Goal: Task Accomplishment & Management: Complete application form

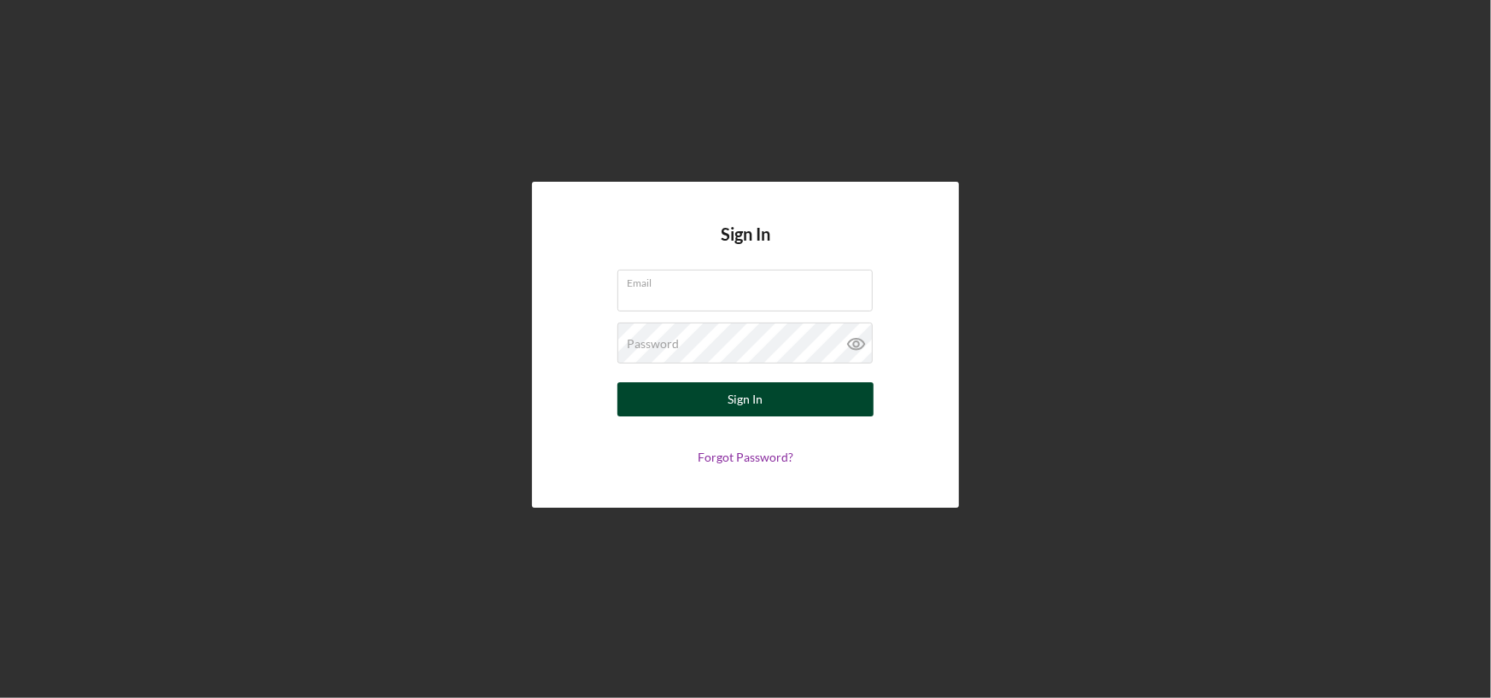
type input "[PERSON_NAME][EMAIL_ADDRESS][DOMAIN_NAME]"
click at [756, 405] on div "Sign In" at bounding box center [745, 400] width 35 height 34
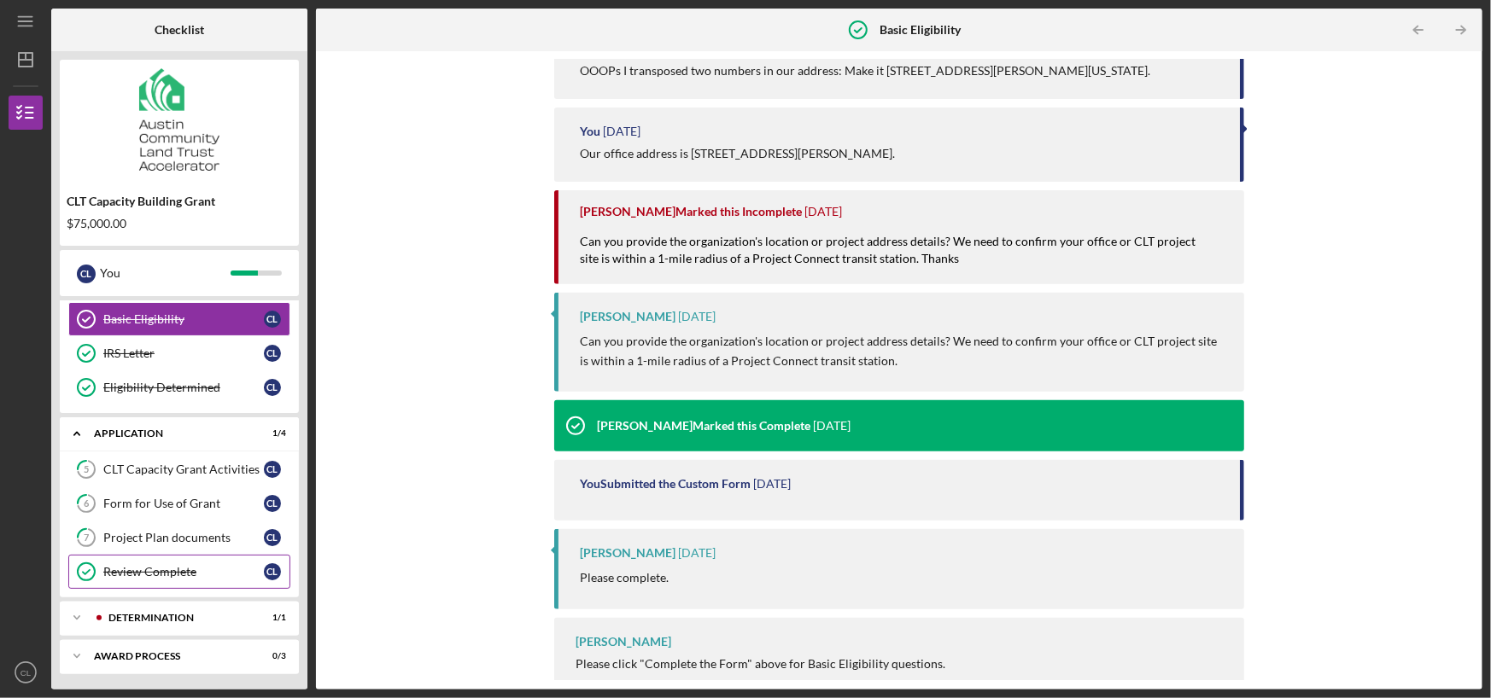
scroll to position [317, 0]
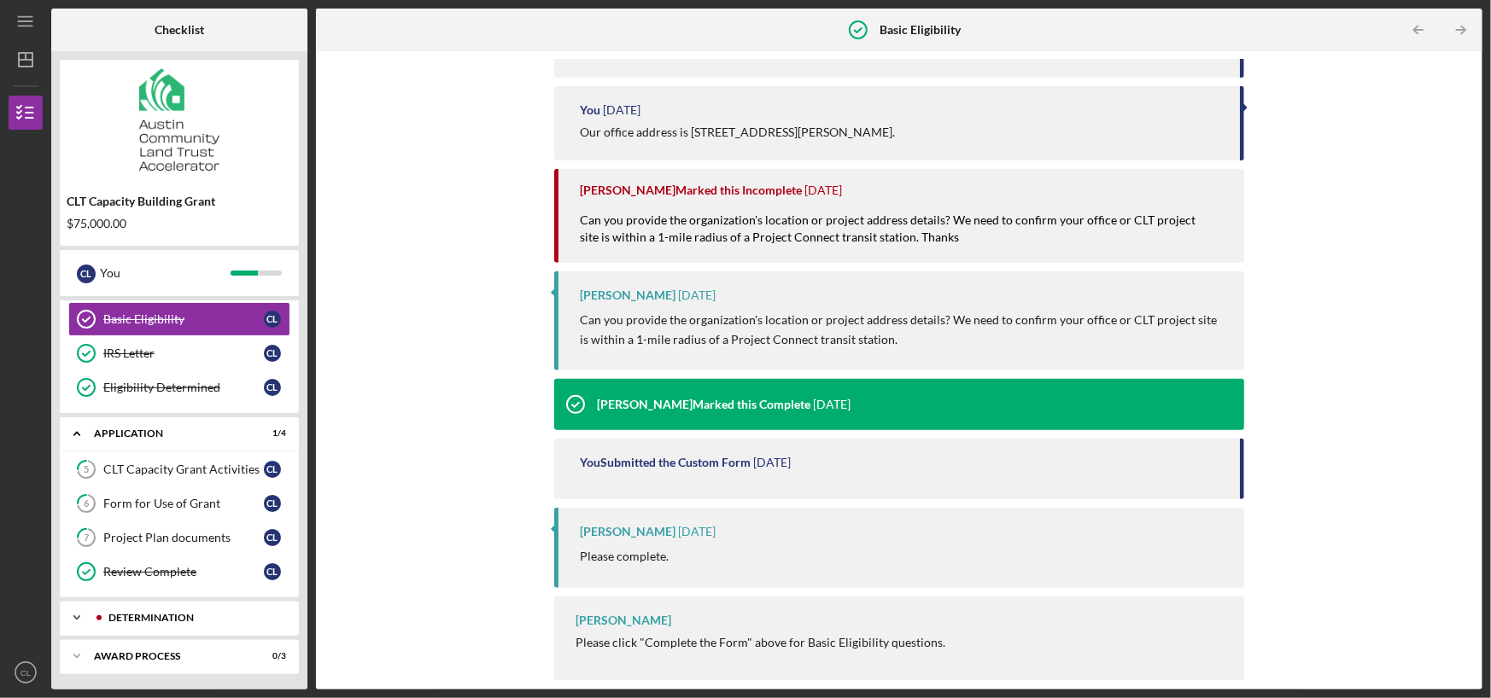
click at [163, 616] on div "Determination" at bounding box center [192, 618] width 169 height 10
click at [125, 652] on div "Decision" at bounding box center [183, 654] width 161 height 14
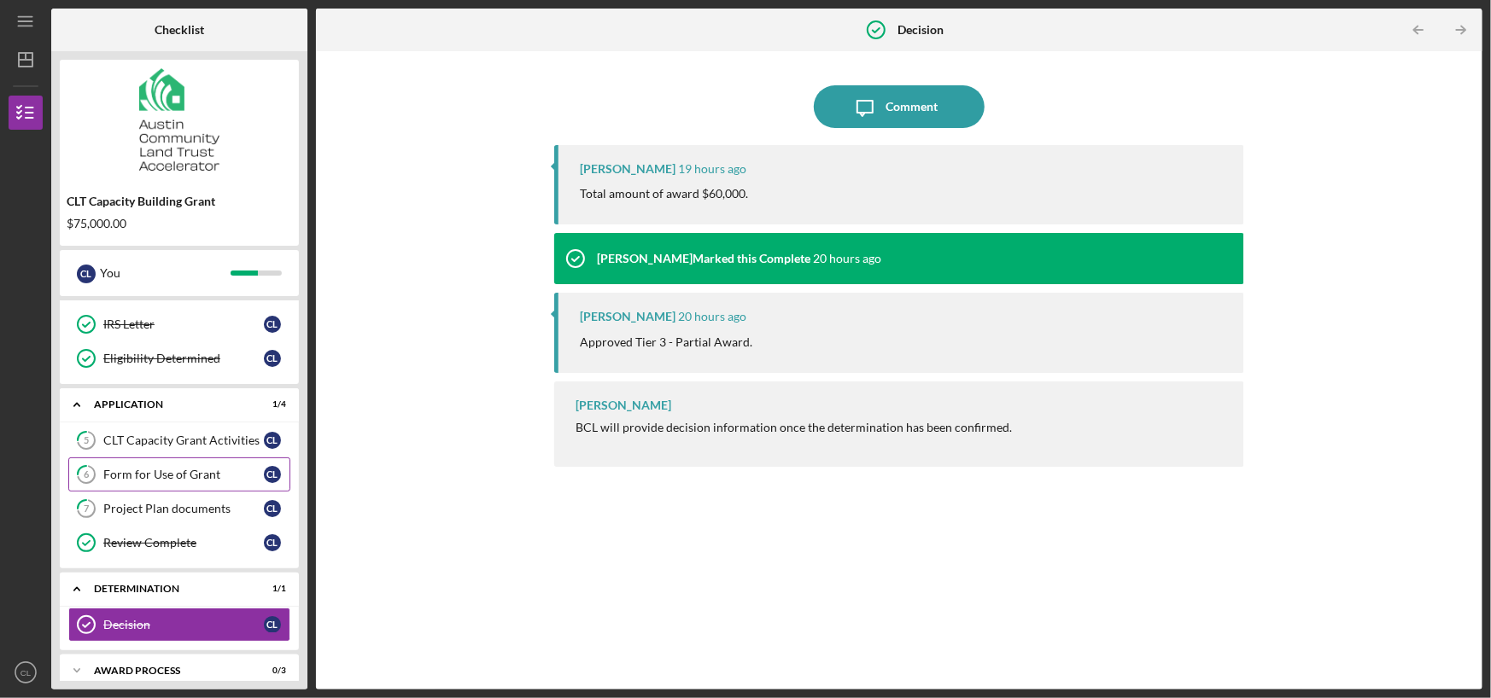
scroll to position [144, 0]
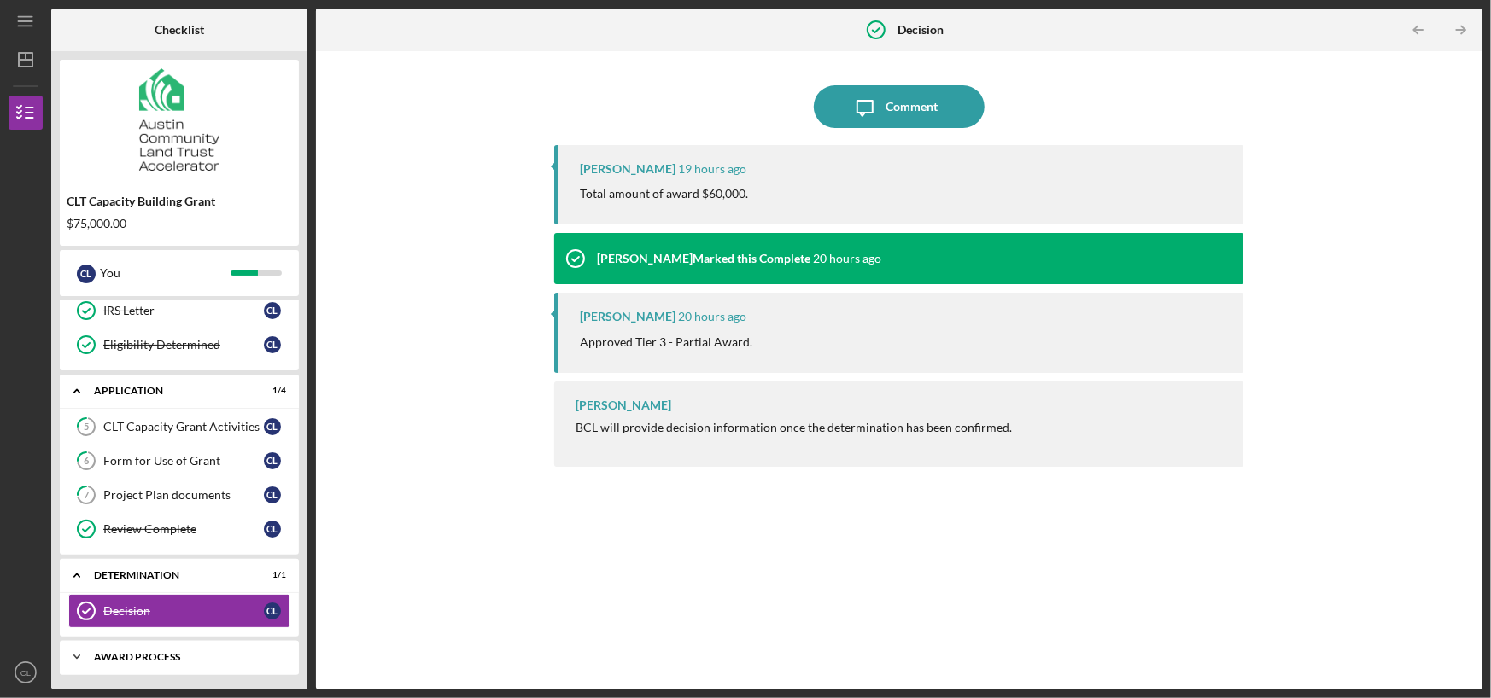
click at [137, 647] on div "Icon/Expander Award Process 0 / 3" at bounding box center [179, 657] width 239 height 34
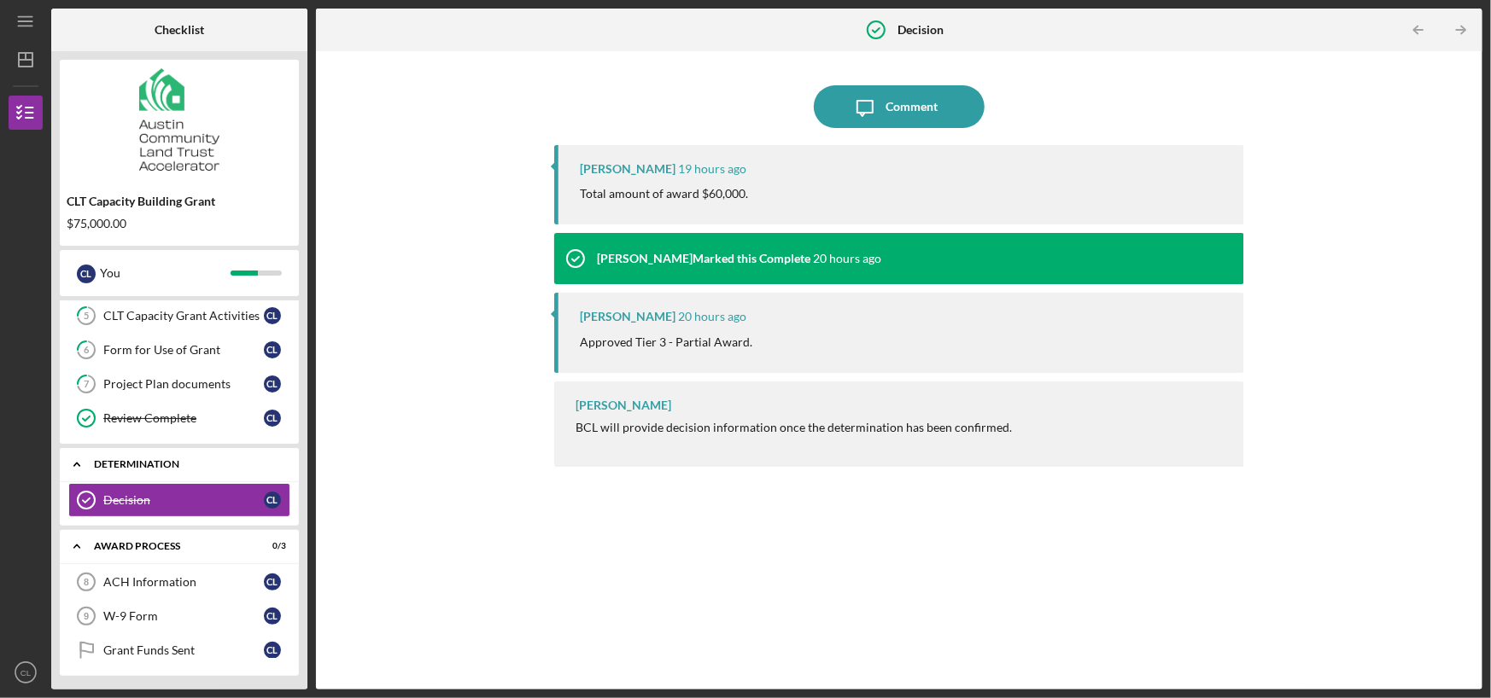
scroll to position [256, 0]
click at [162, 580] on div "ACH Information" at bounding box center [183, 582] width 161 height 14
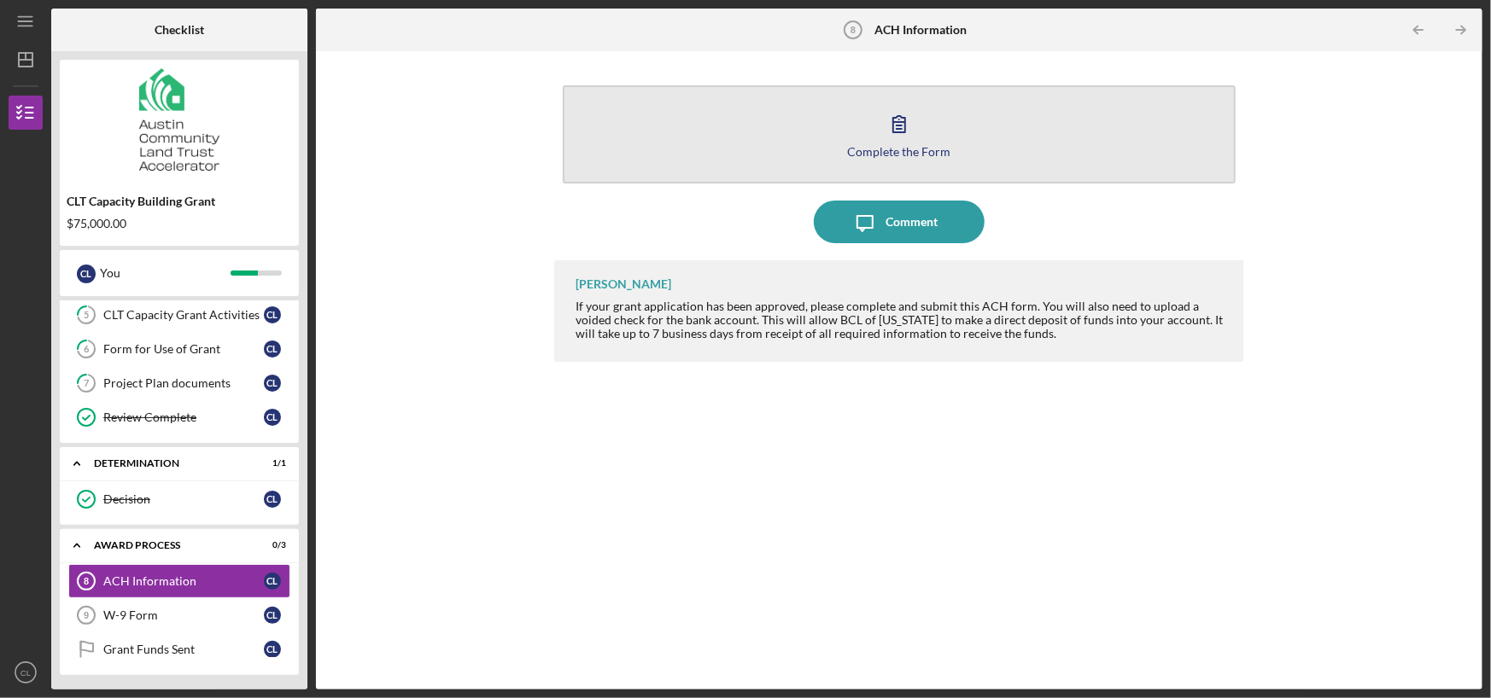
click at [905, 120] on icon "button" at bounding box center [899, 124] width 12 height 16
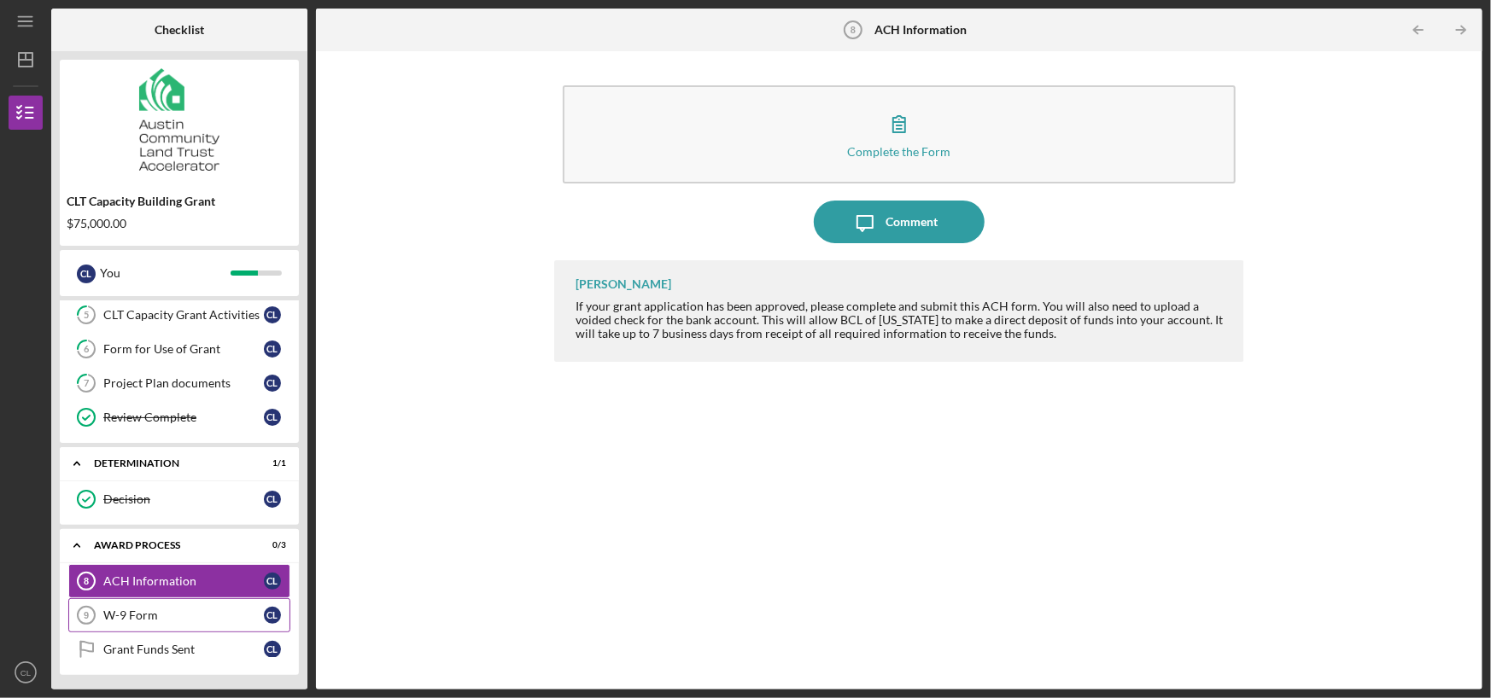
click at [153, 612] on div "W-9 Form" at bounding box center [183, 616] width 161 height 14
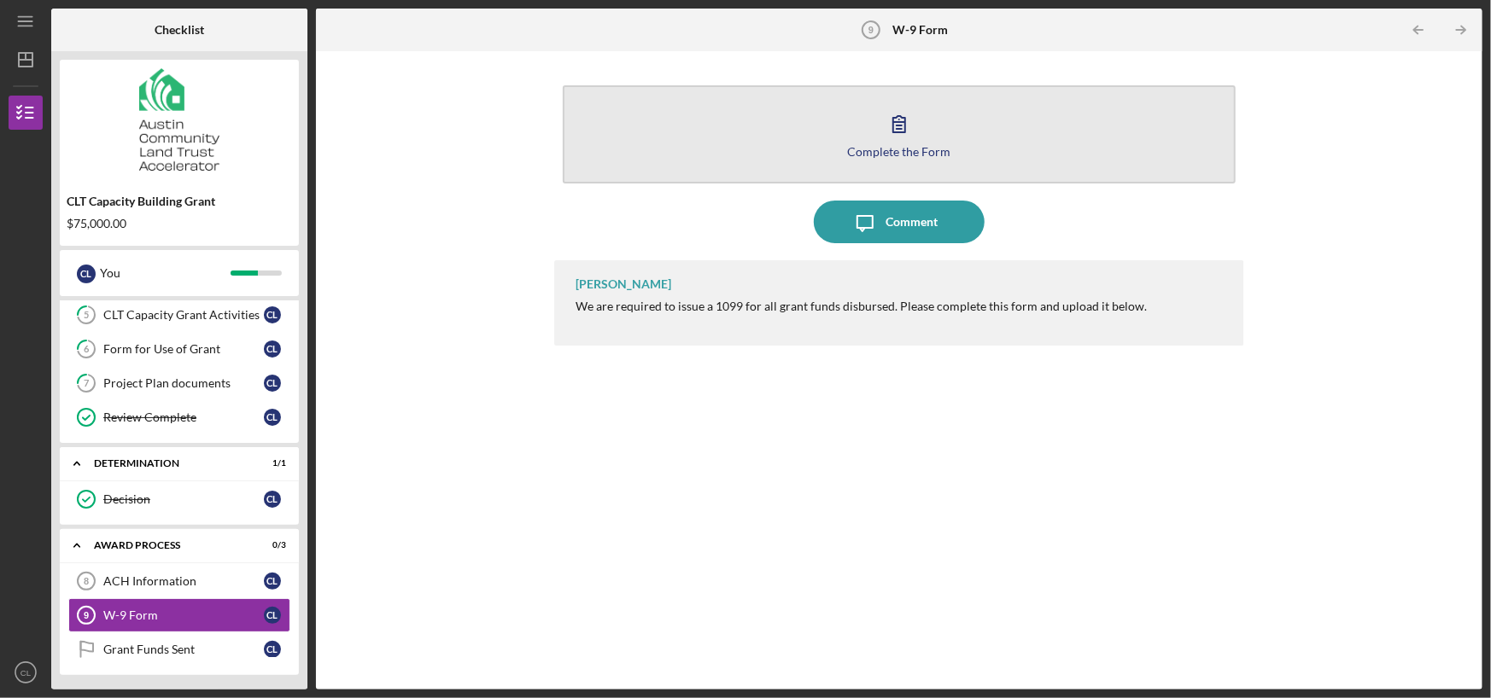
click at [893, 122] on icon "button" at bounding box center [899, 124] width 12 height 16
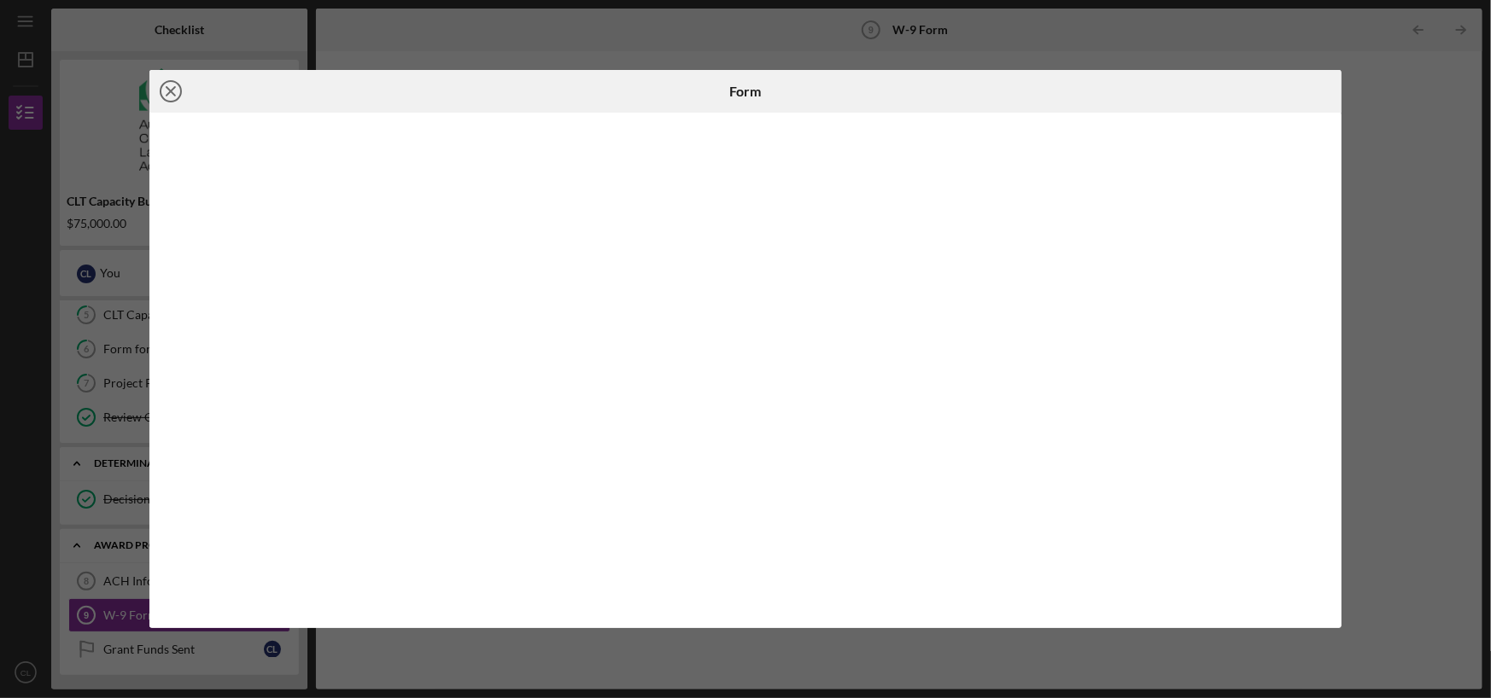
click at [171, 86] on icon "Icon/Close" at bounding box center [170, 91] width 43 height 43
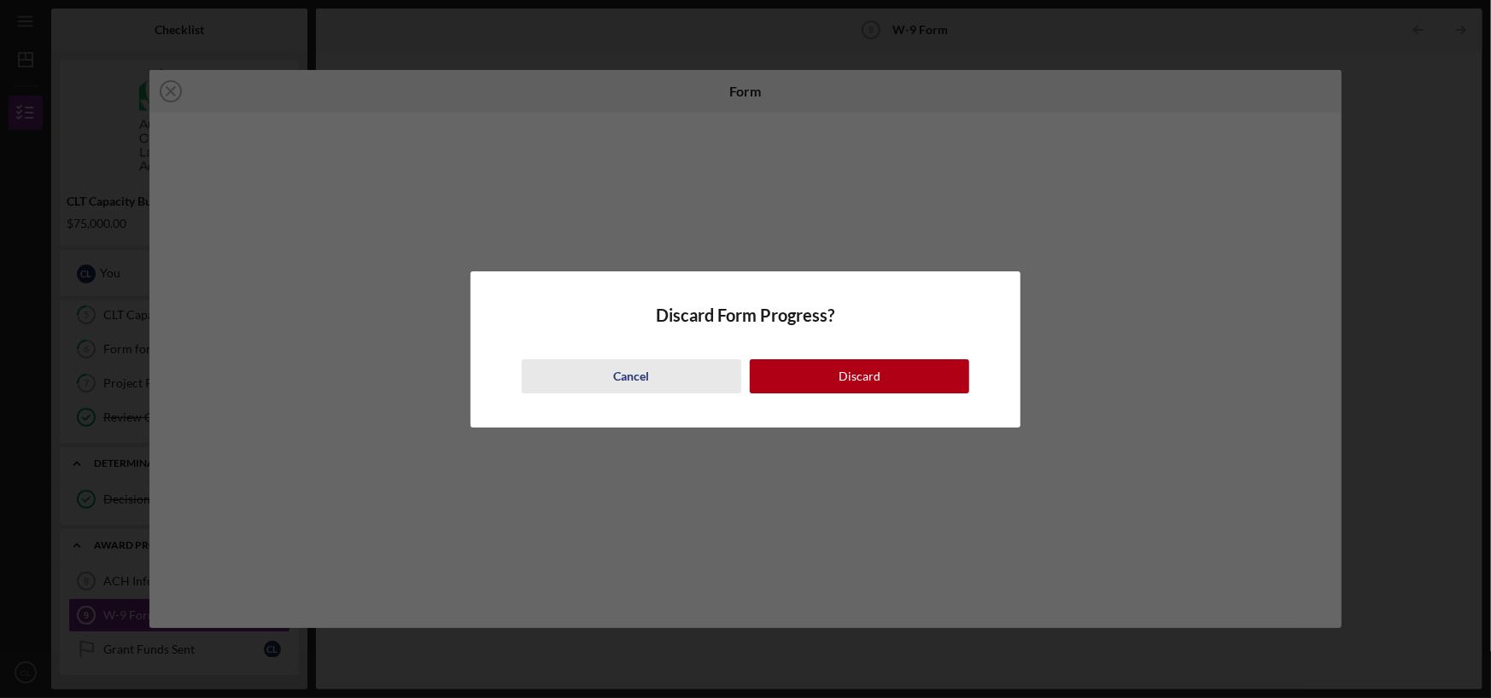
click at [646, 383] on div "Cancel" at bounding box center [632, 376] width 36 height 34
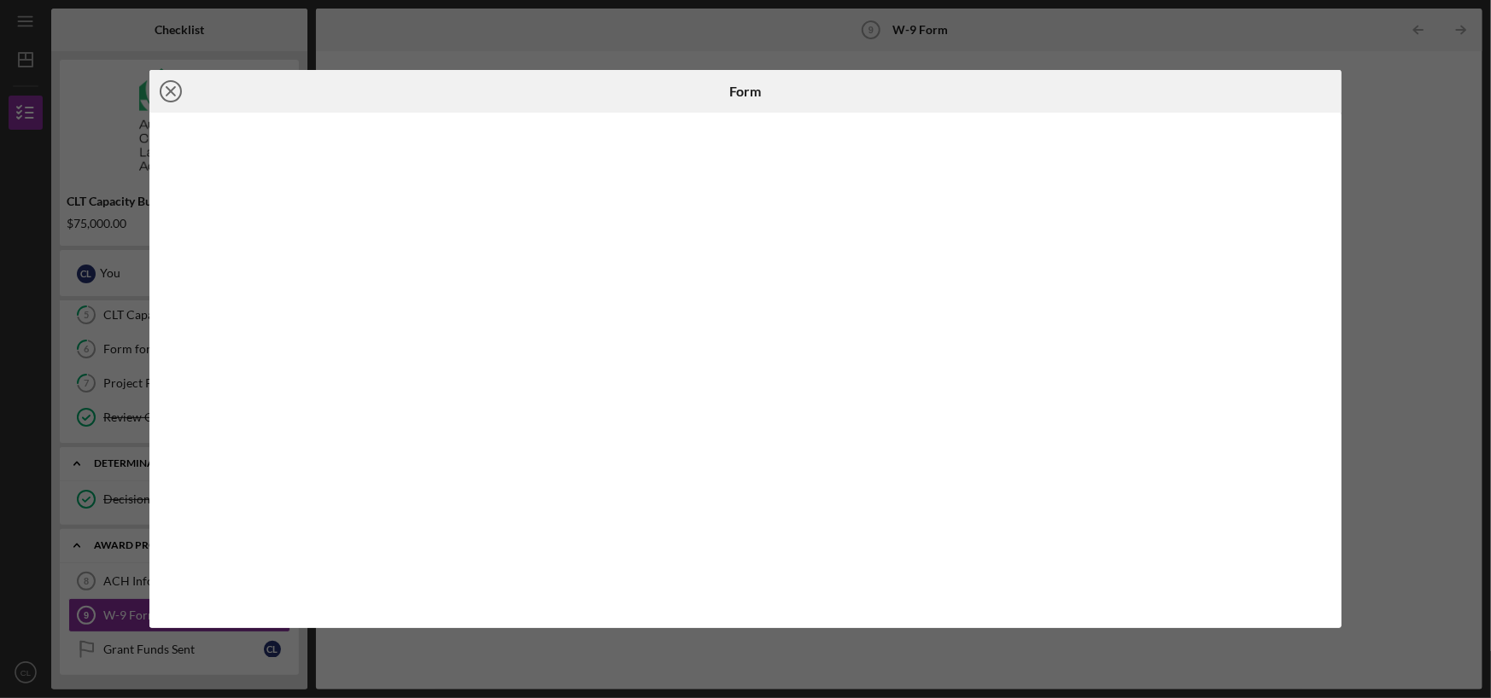
click at [170, 95] on icon "Icon/Close" at bounding box center [170, 91] width 43 height 43
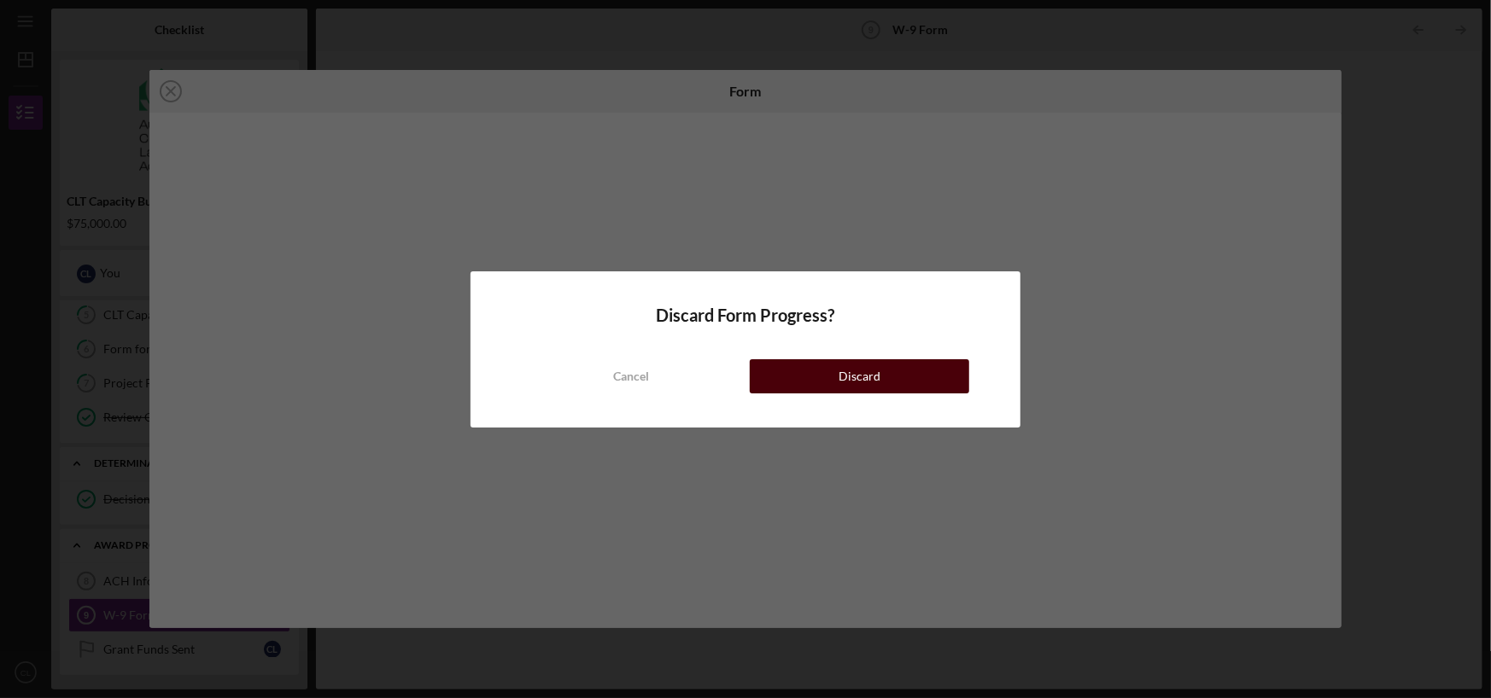
click at [853, 368] on div "Discard" at bounding box center [859, 376] width 42 height 34
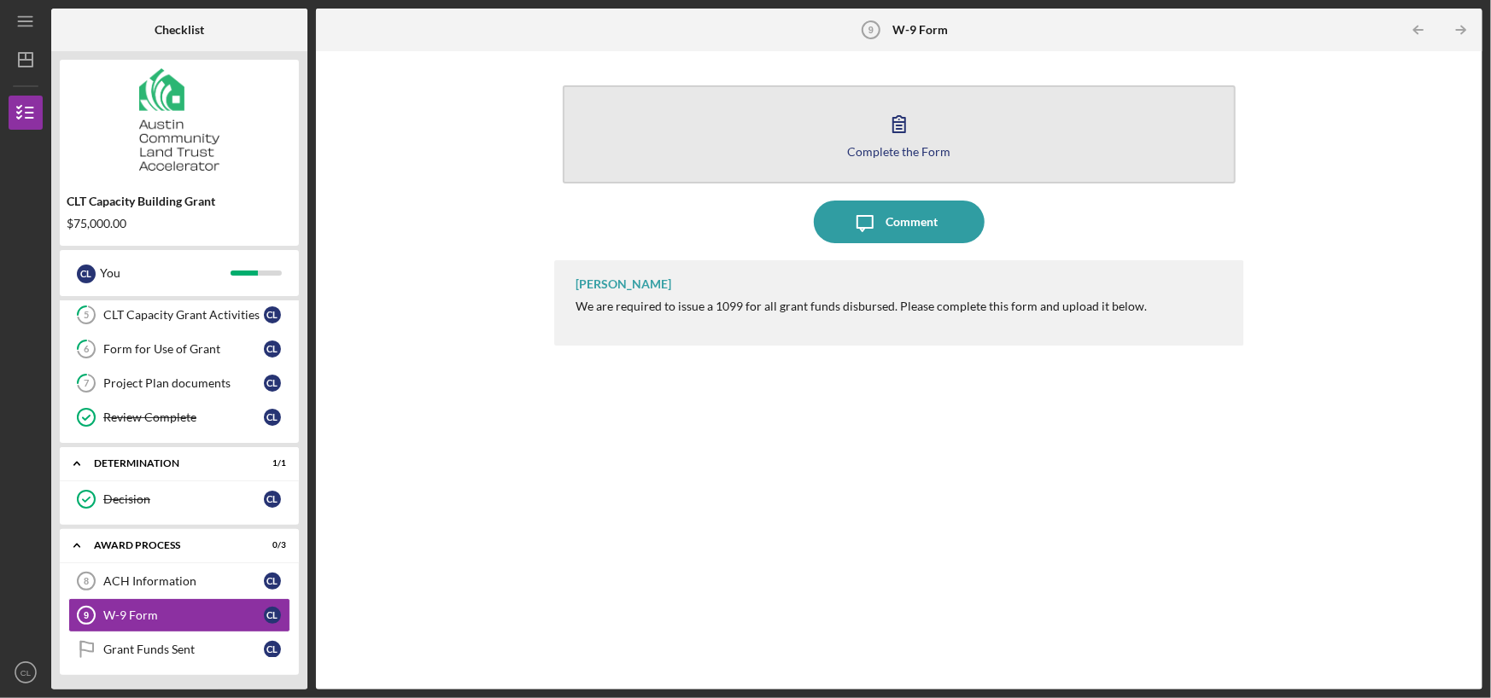
click at [895, 113] on icon "button" at bounding box center [899, 123] width 43 height 43
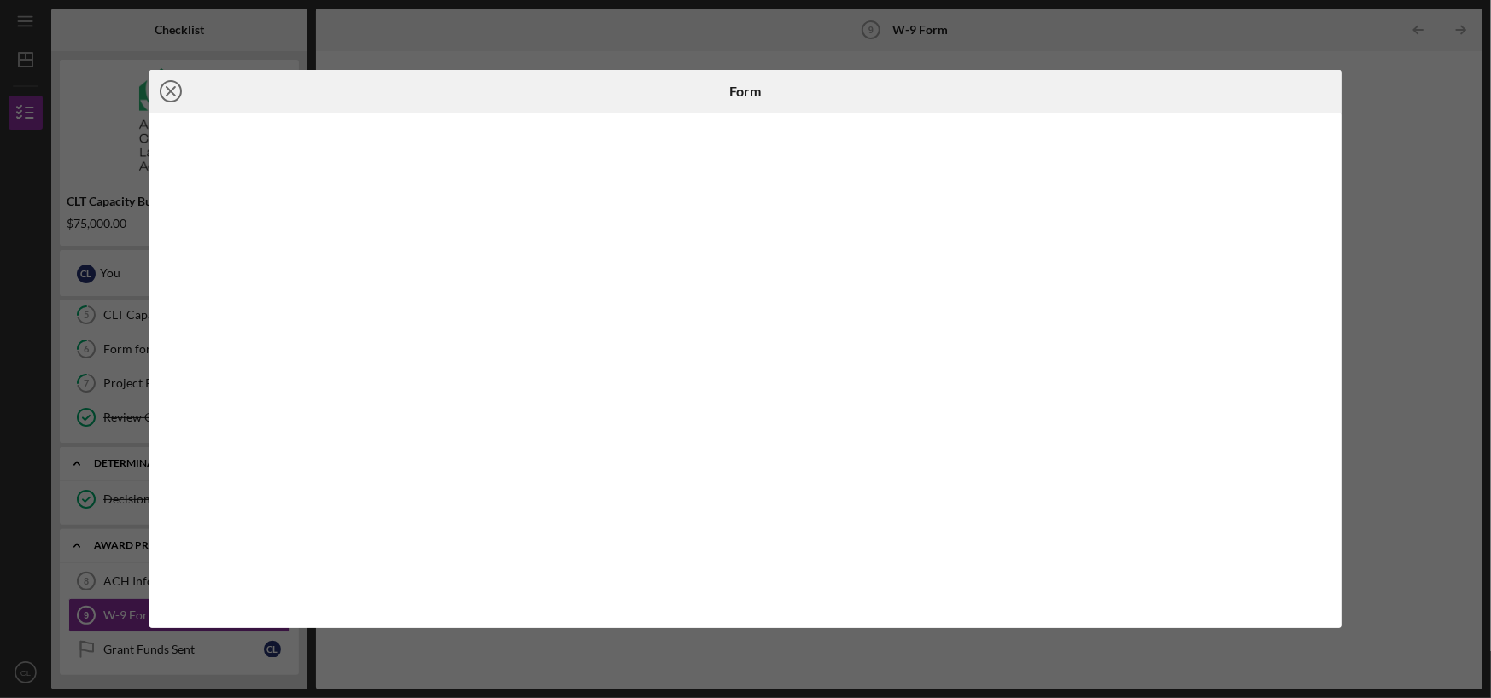
click at [166, 84] on icon "Icon/Close" at bounding box center [170, 91] width 43 height 43
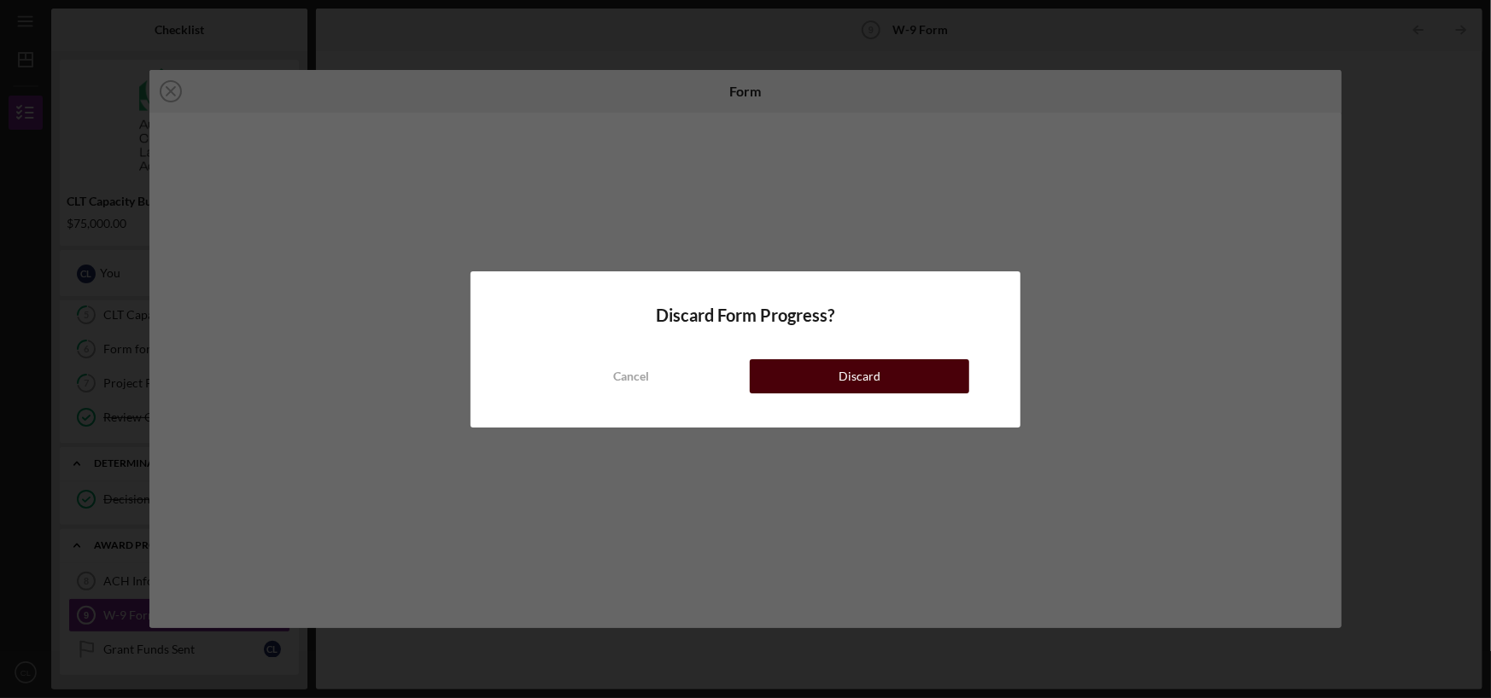
click at [863, 371] on div "Discard" at bounding box center [859, 376] width 42 height 34
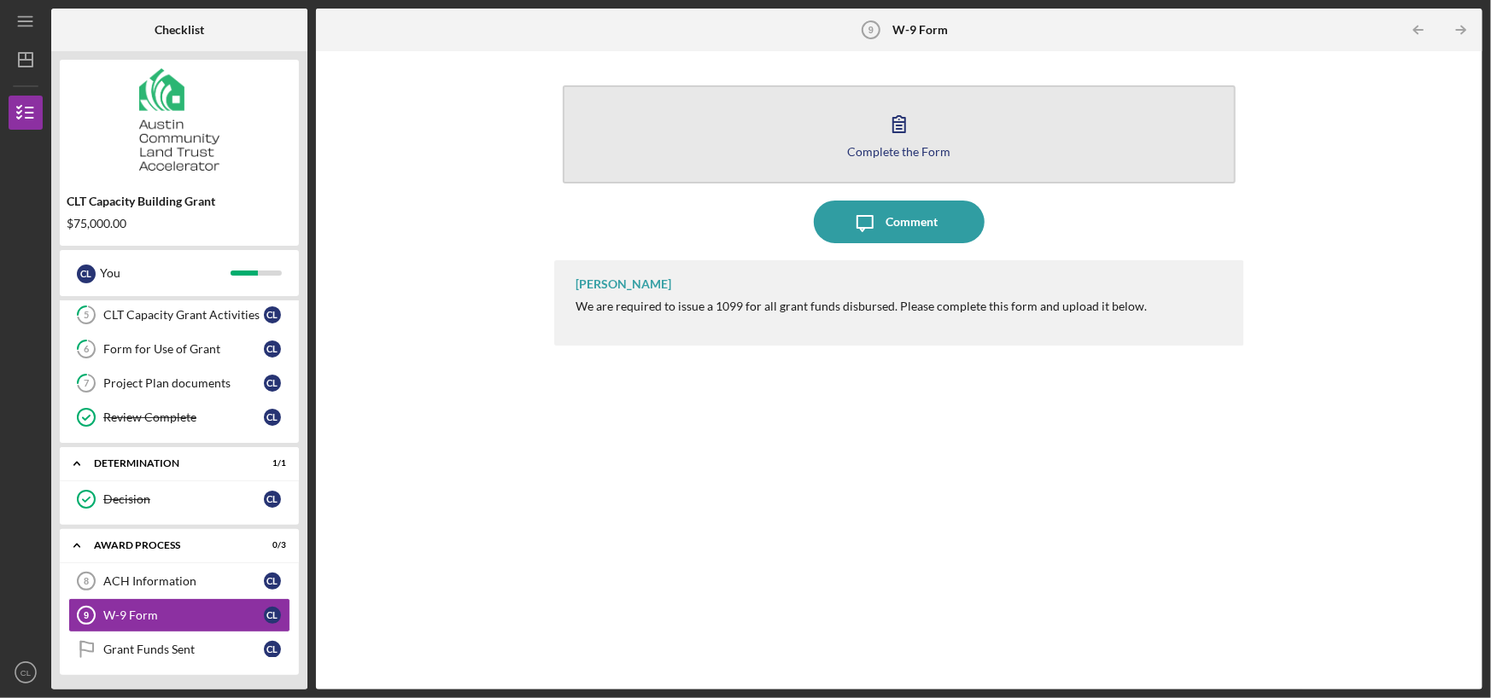
click at [899, 114] on icon "button" at bounding box center [899, 123] width 43 height 43
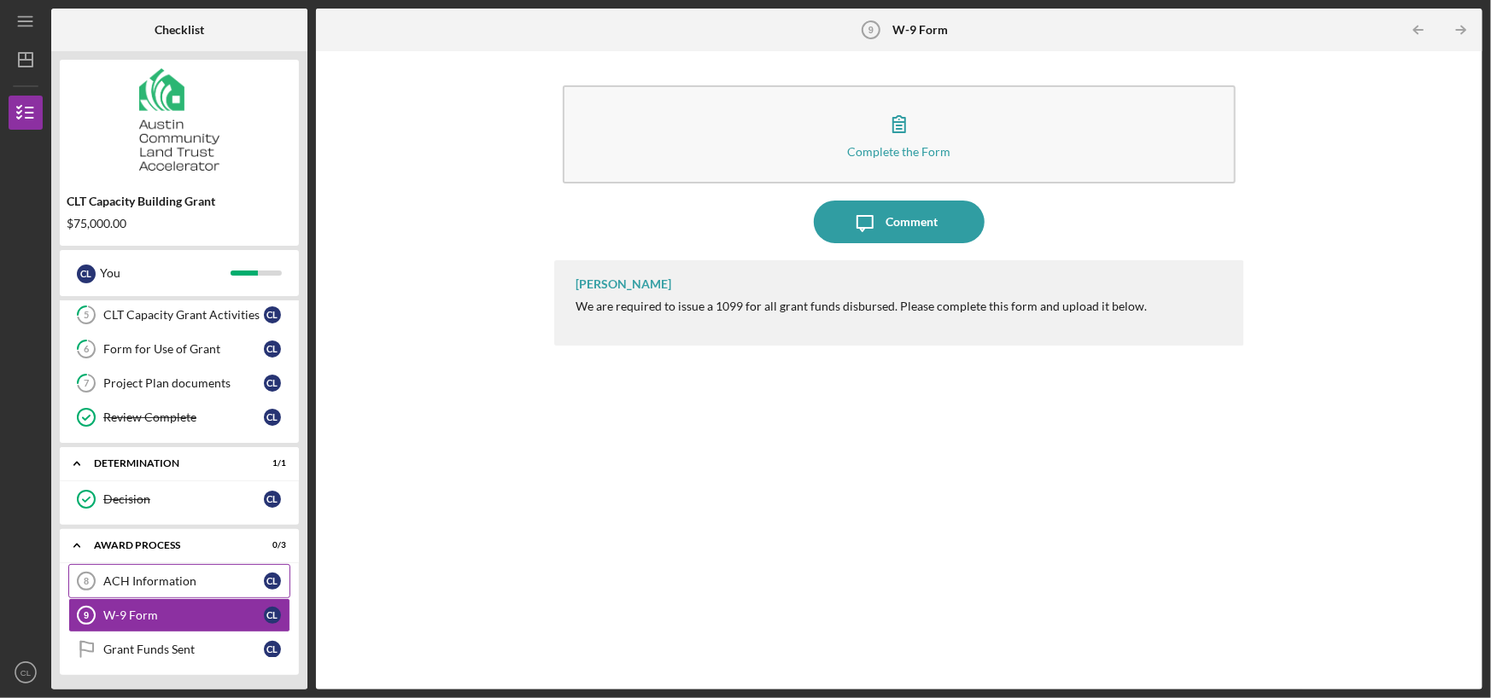
click at [196, 575] on div "ACH Information" at bounding box center [183, 582] width 161 height 14
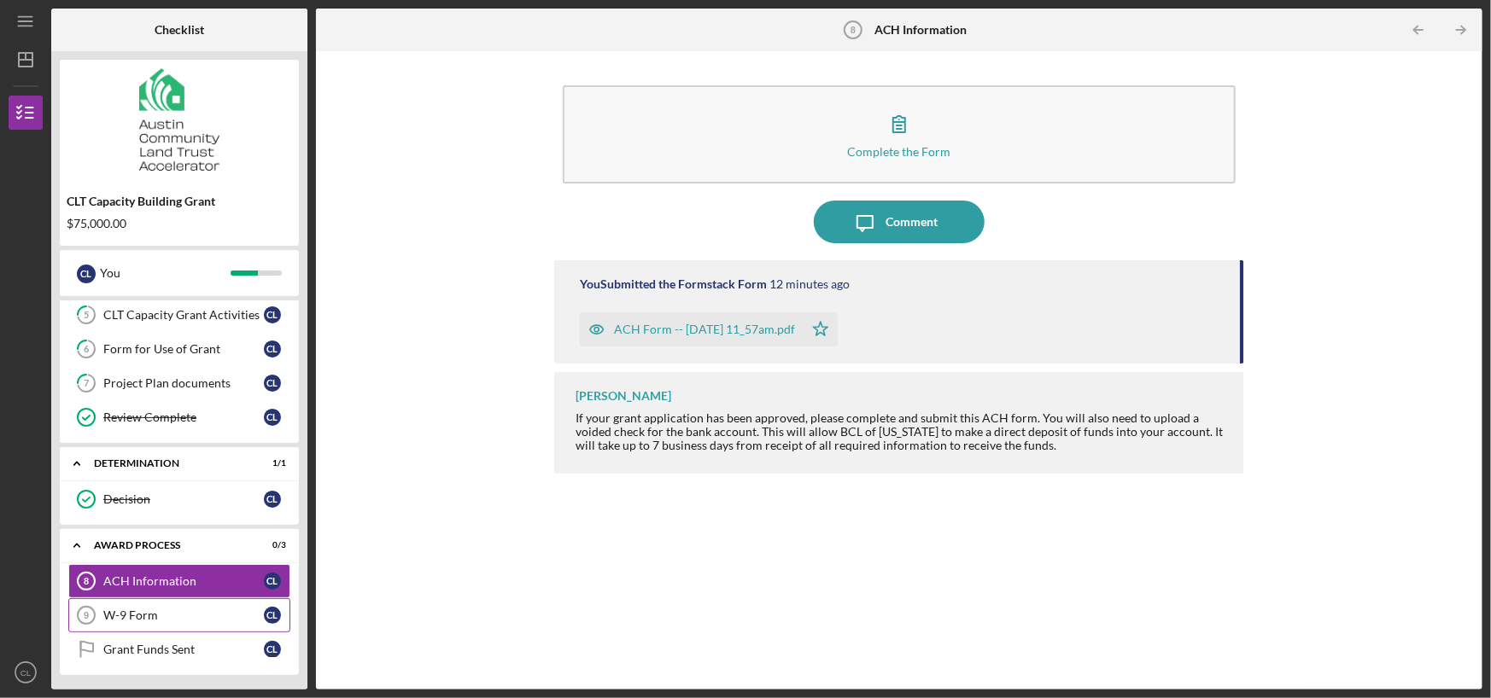
click at [137, 615] on div "W-9 Form" at bounding box center [183, 616] width 161 height 14
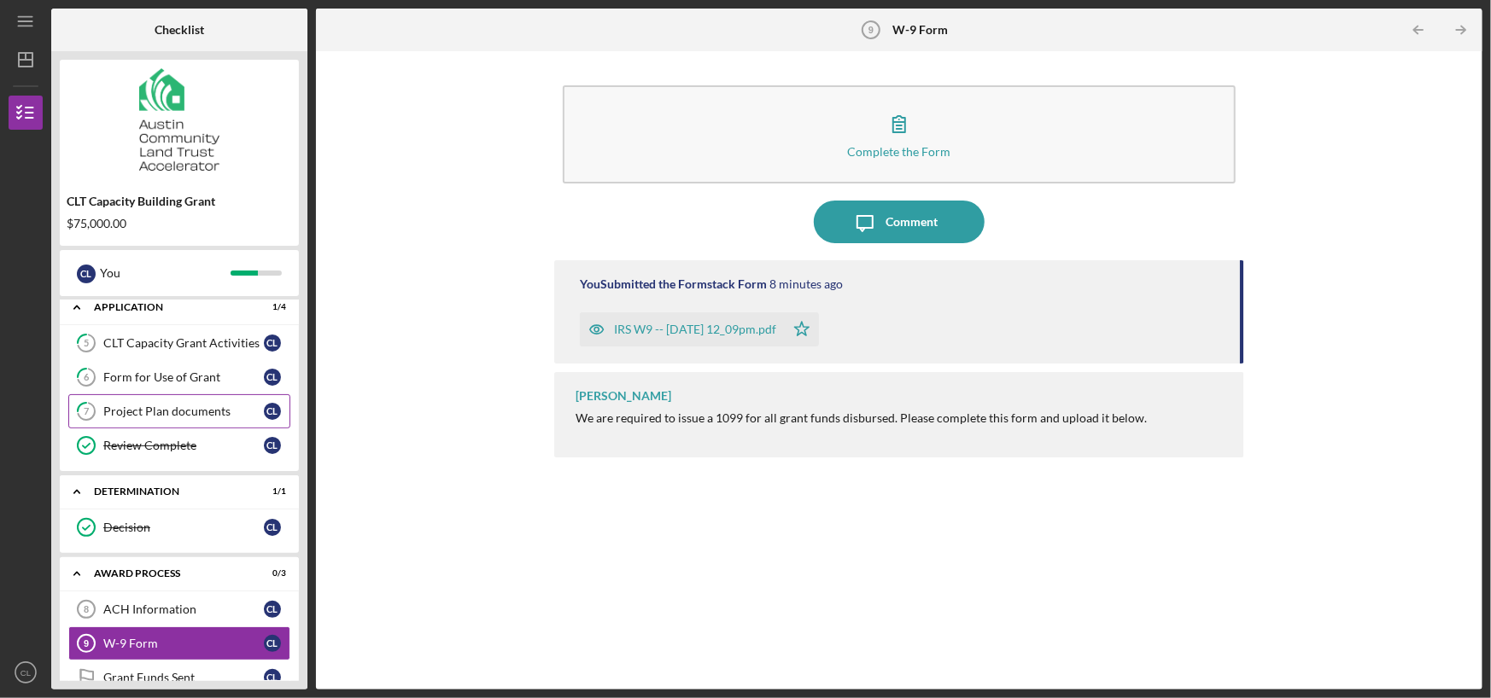
scroll to position [256, 0]
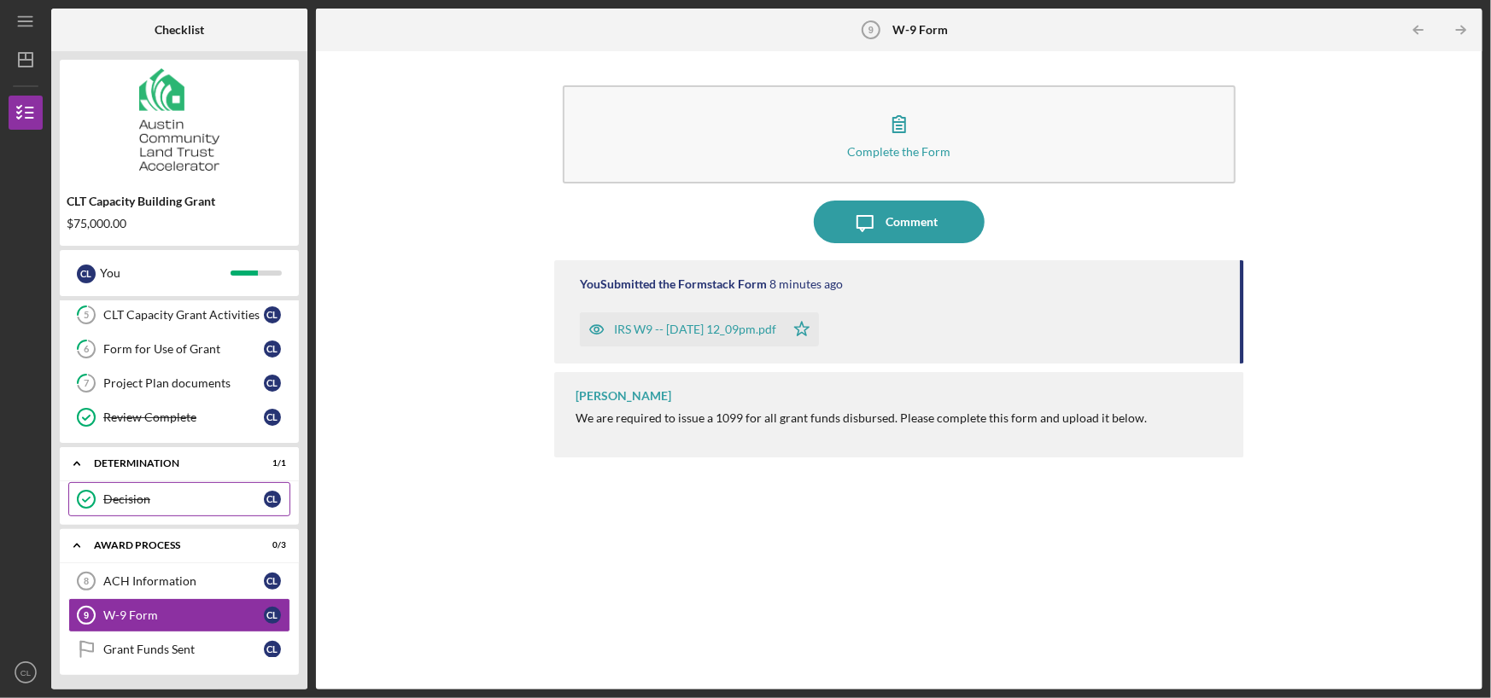
click at [137, 493] on div "Decision" at bounding box center [183, 500] width 161 height 14
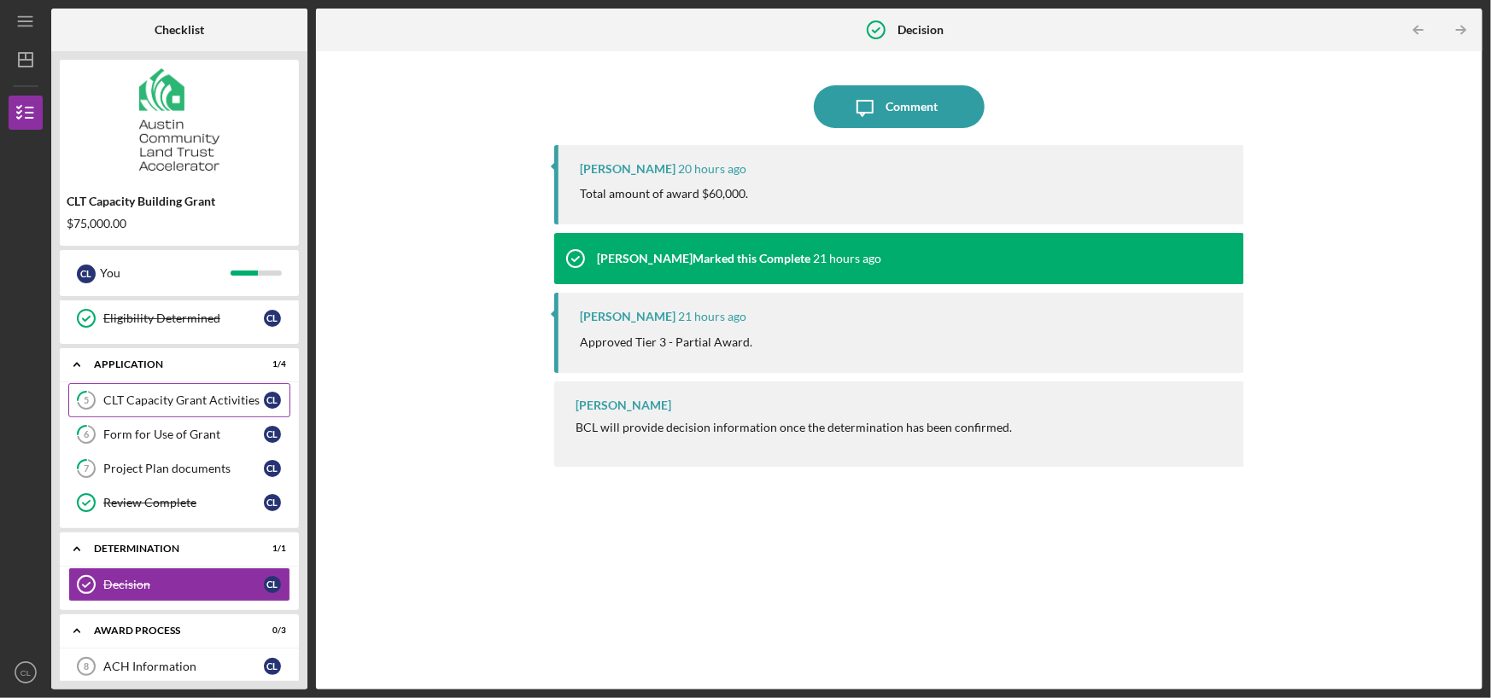
scroll to position [85, 0]
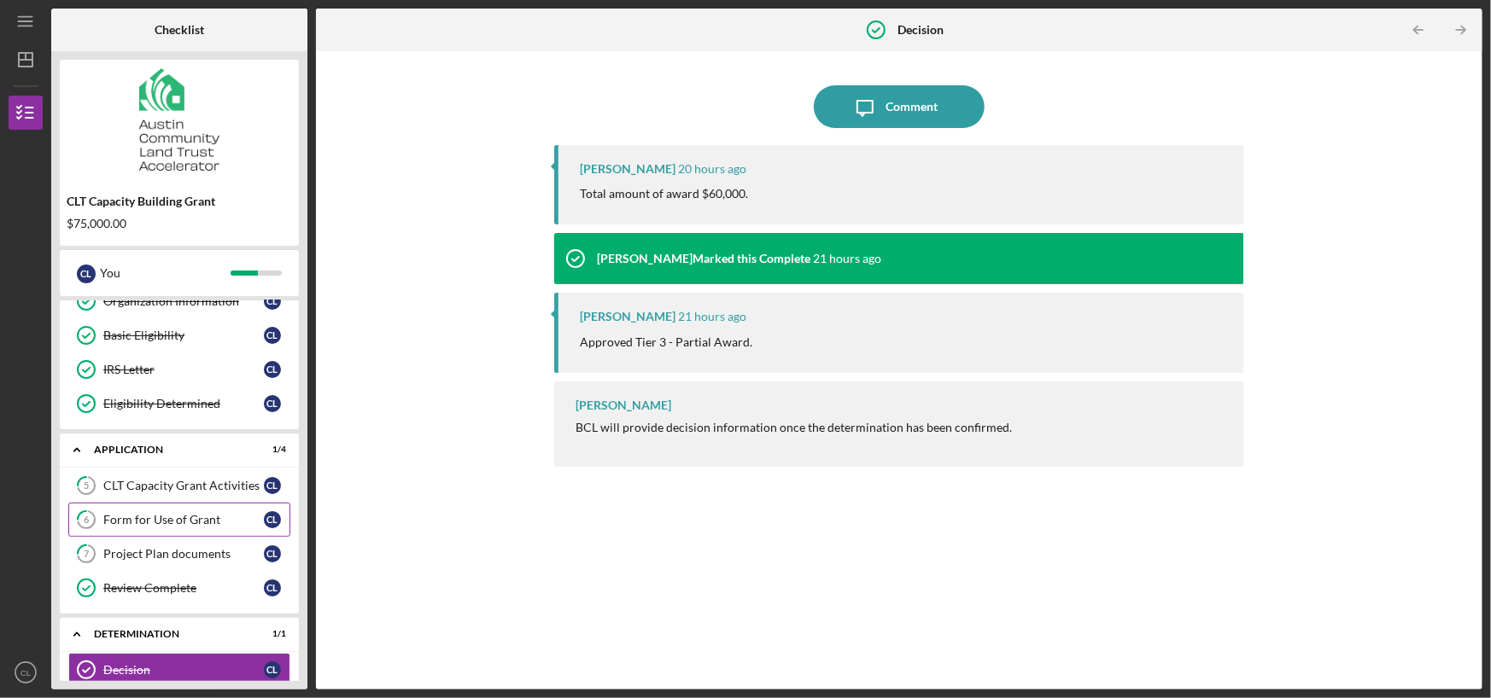
click at [176, 517] on div "Form for Use of Grant" at bounding box center [183, 520] width 161 height 14
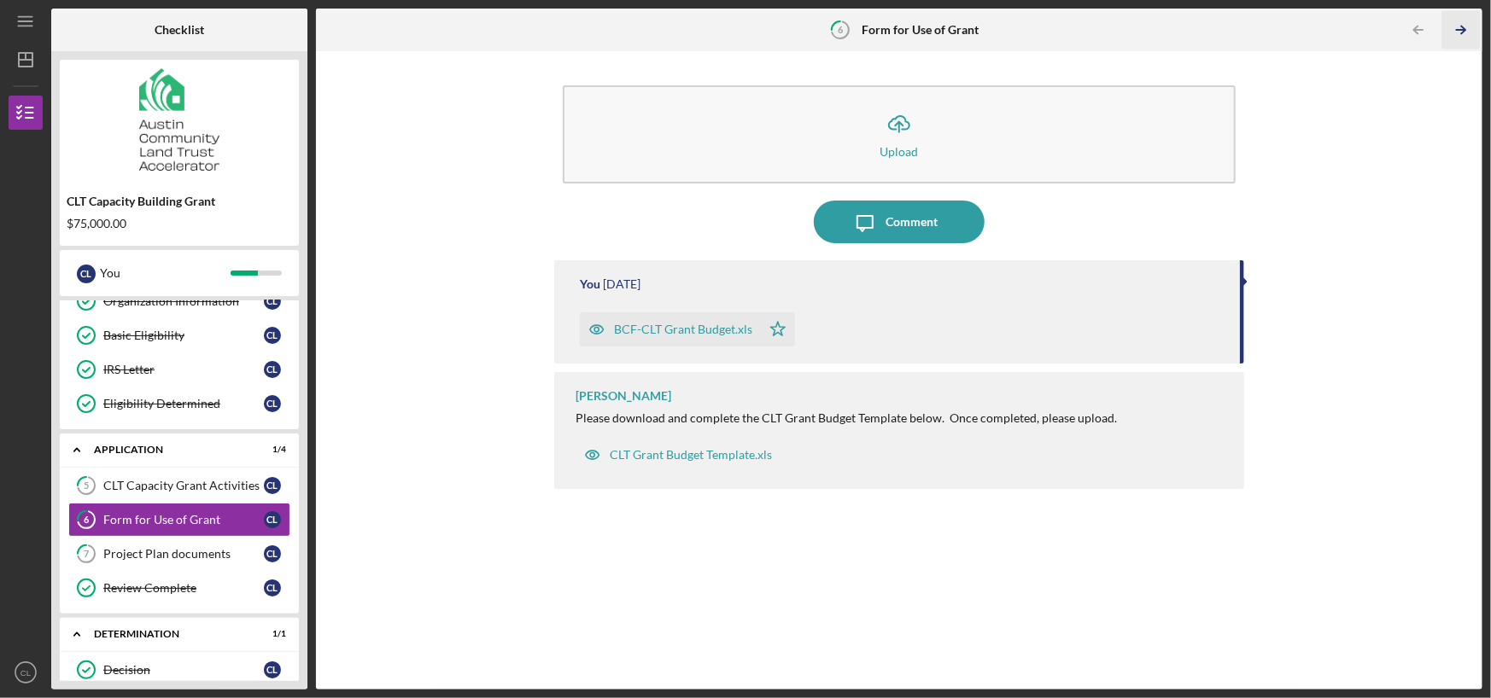
click at [1461, 26] on polyline "button" at bounding box center [1463, 30] width 4 height 8
